Goal: Information Seeking & Learning: Understand process/instructions

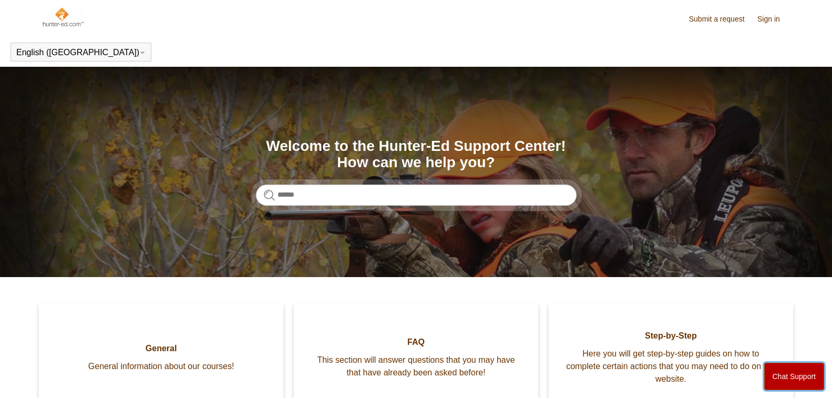
click at [812, 373] on button "Chat Support" at bounding box center [794, 376] width 60 height 27
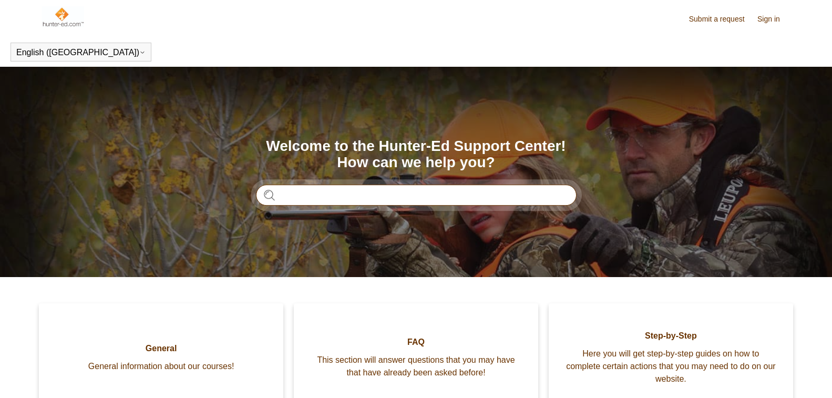
click at [317, 192] on input "Search" at bounding box center [416, 194] width 321 height 21
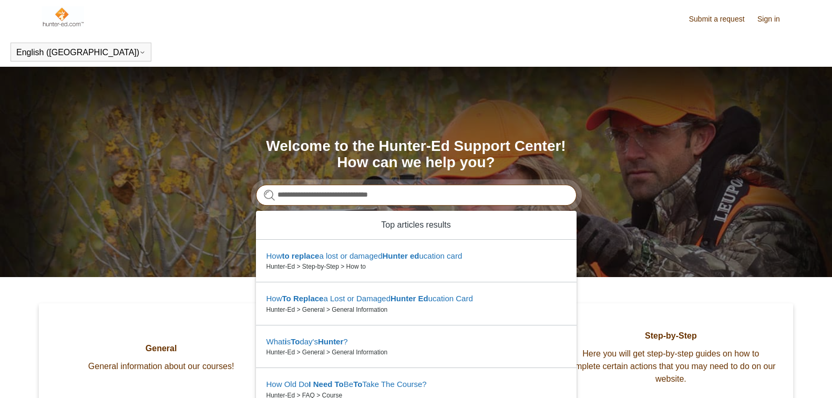
type input "**********"
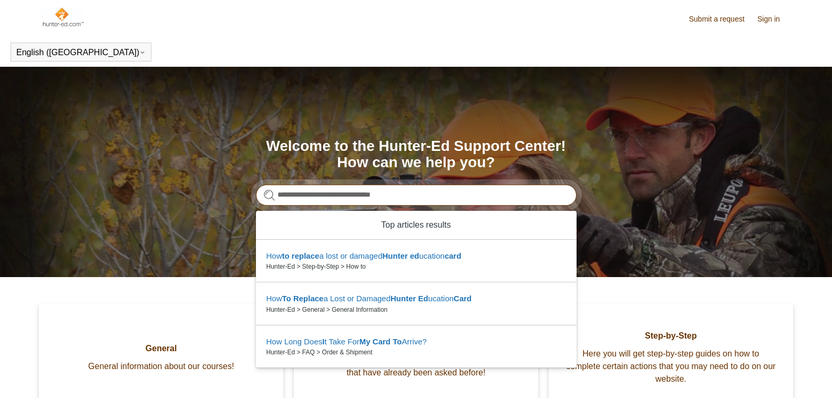
click at [528, 189] on input "**********" at bounding box center [416, 194] width 321 height 21
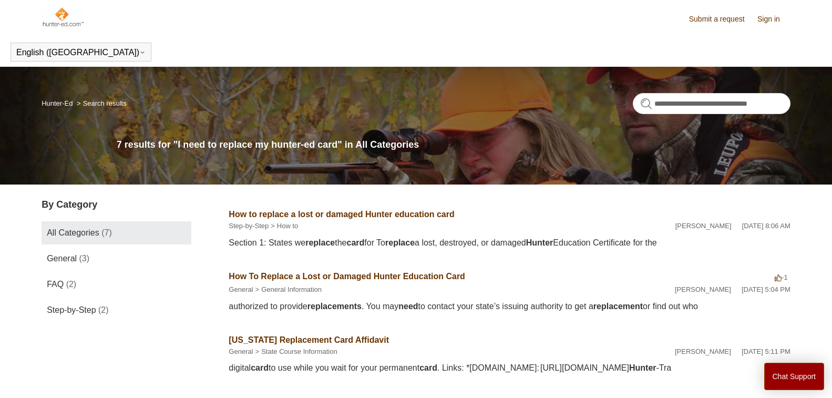
click at [304, 214] on link "How to replace a lost or damaged Hunter education card" at bounding box center [341, 214] width 225 height 9
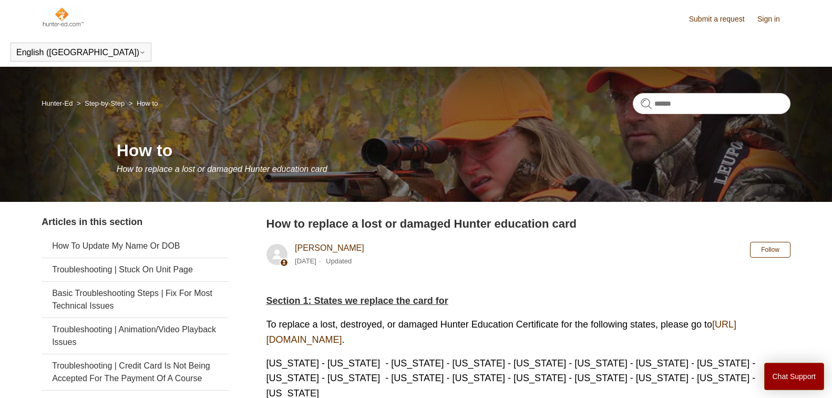
click at [328, 339] on link "https://ilostmycard.com/" at bounding box center [501, 332] width 470 height 26
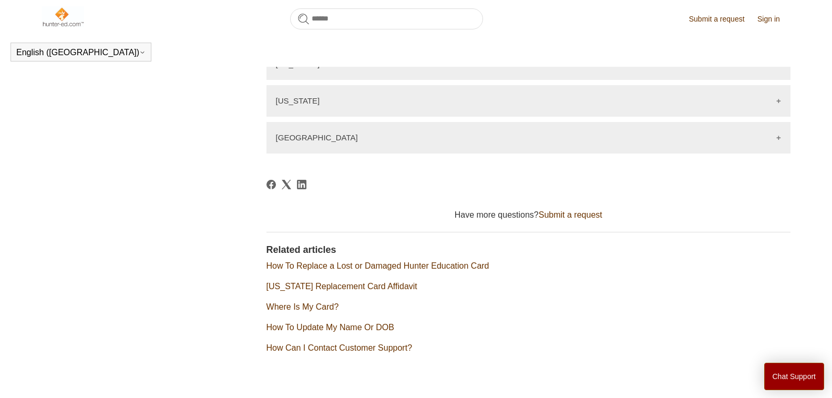
scroll to position [1637, 0]
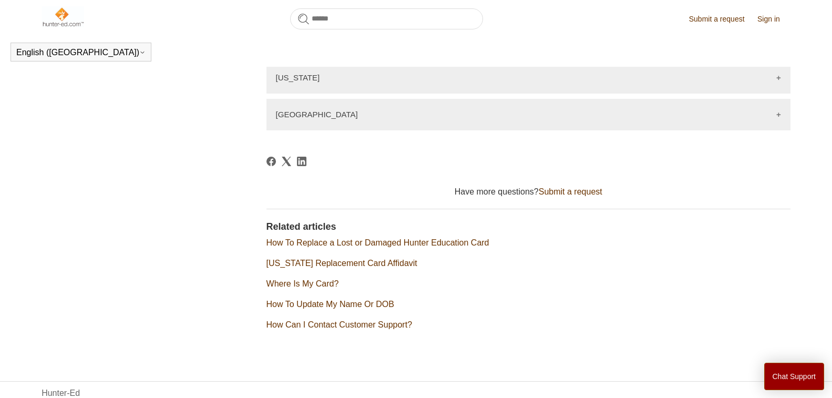
click at [358, 238] on link "How To Replace a Lost or Damaged Hunter Education Card" at bounding box center [377, 242] width 223 height 9
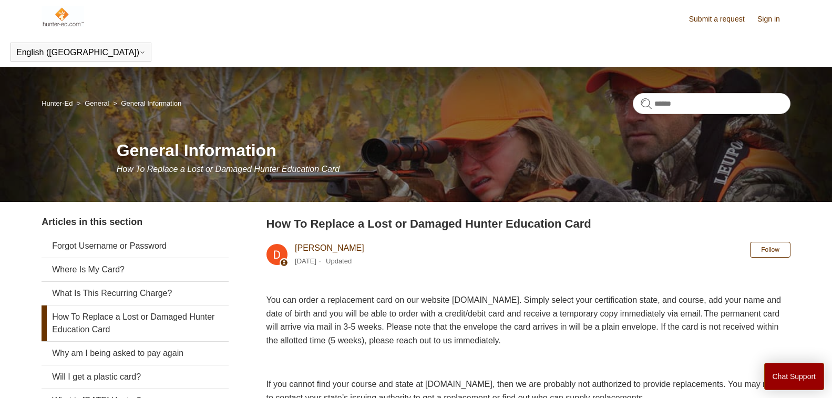
click at [191, 317] on link "How To Replace a Lost or Damaged Hunter Education Card" at bounding box center [135, 323] width 187 height 36
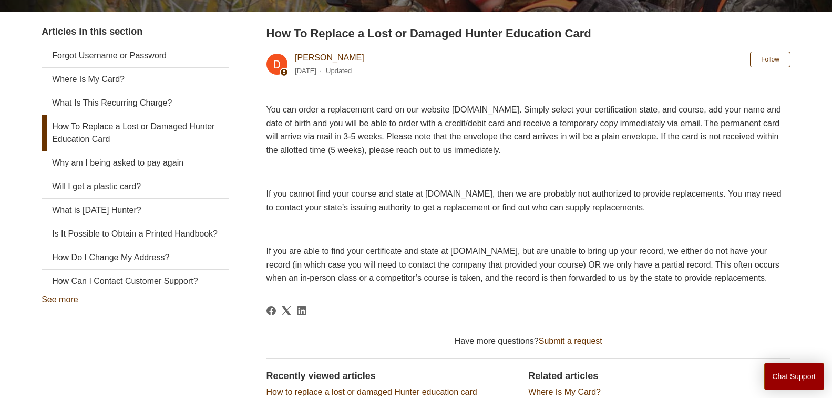
scroll to position [186, 0]
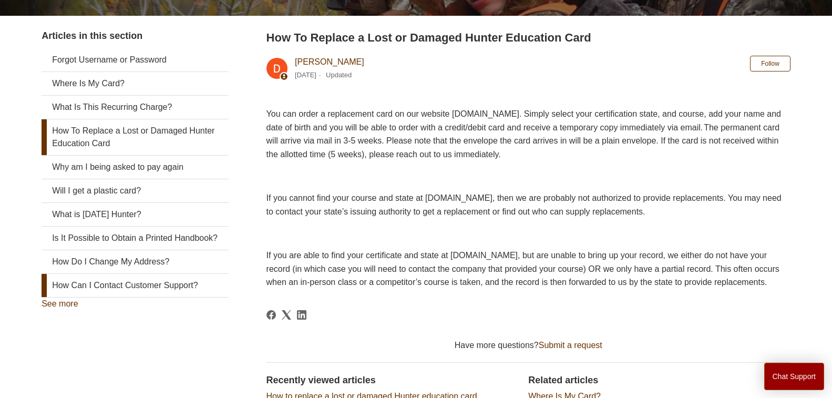
click at [165, 282] on link "How Can I Contact Customer Support?" at bounding box center [135, 285] width 187 height 23
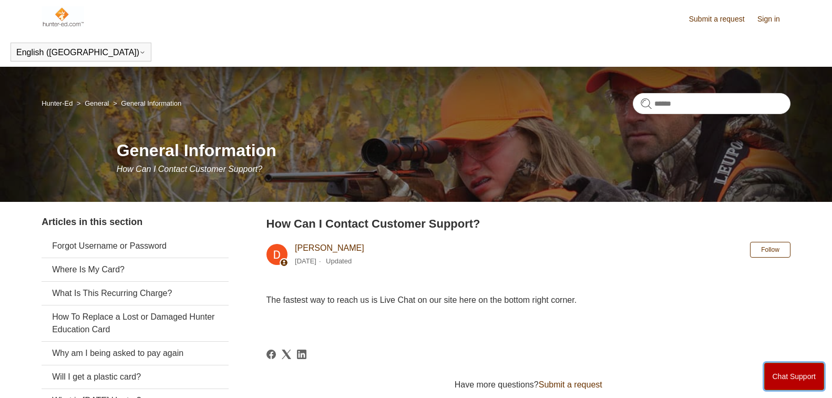
click at [799, 385] on button "Chat Support" at bounding box center [794, 376] width 60 height 27
